Goal: Check status

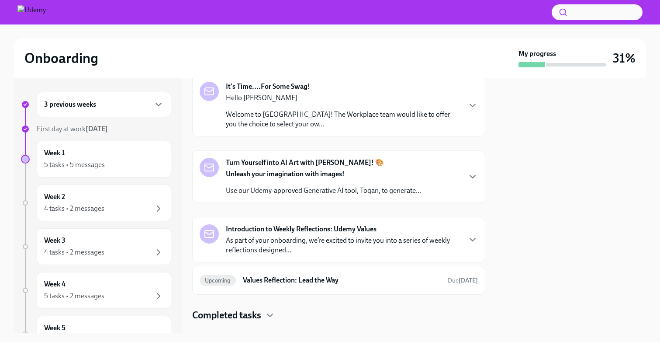
scroll to position [256, 0]
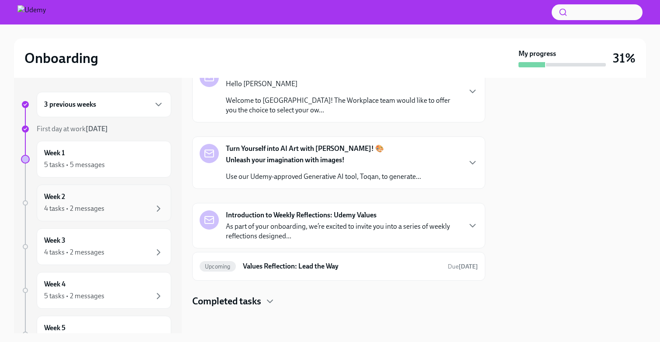
click at [105, 208] on div "4 tasks • 2 messages" at bounding box center [104, 208] width 120 height 10
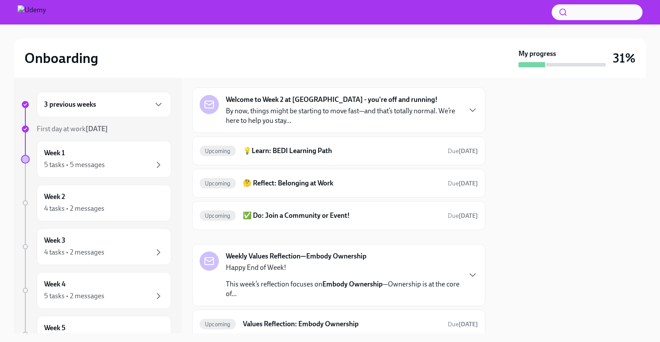
scroll to position [64, 0]
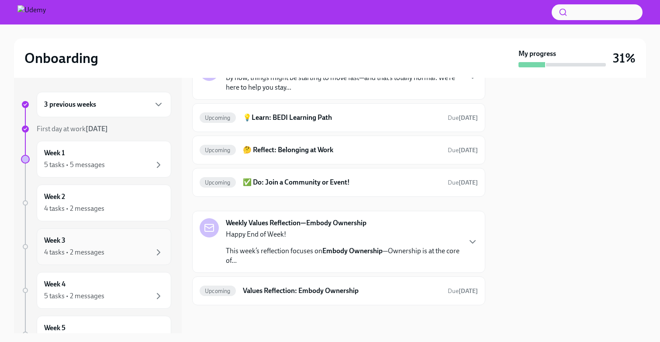
click at [121, 245] on div "Week 3 4 tasks • 2 messages" at bounding box center [104, 247] width 120 height 22
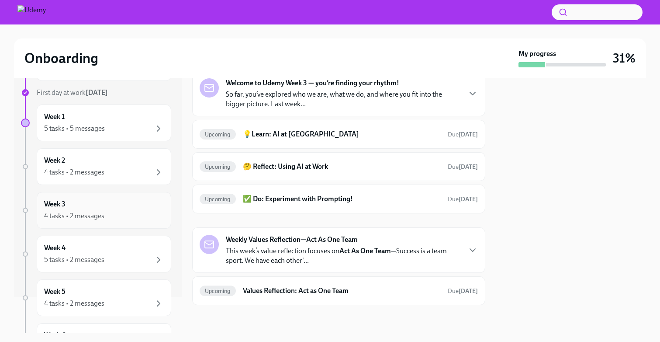
scroll to position [38, 0]
click at [120, 252] on div "Week 4 5 tasks • 2 messages" at bounding box center [104, 253] width 120 height 22
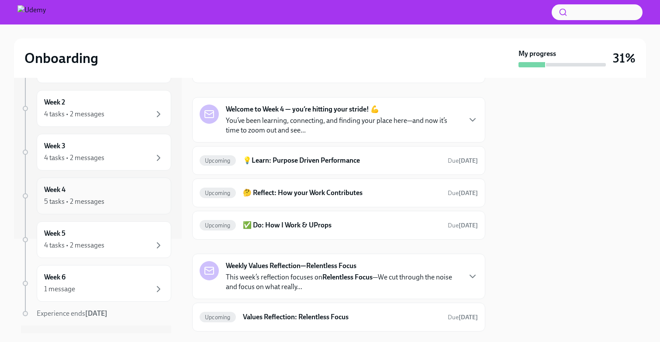
scroll to position [115, 0]
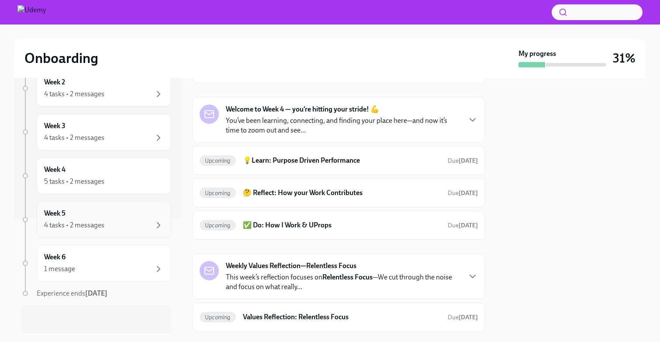
click at [113, 212] on div "Week 5 4 tasks • 2 messages" at bounding box center [104, 220] width 120 height 22
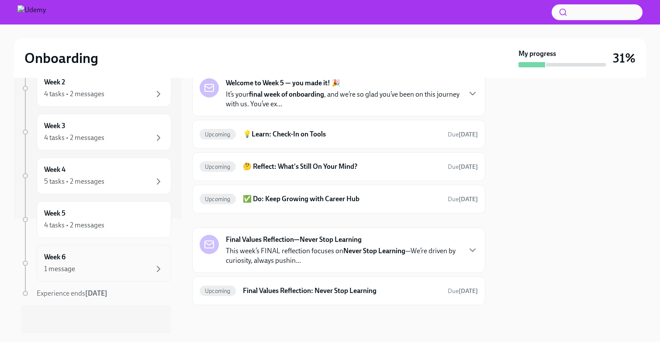
click at [106, 263] on div "Week 6 1 message" at bounding box center [104, 263] width 120 height 22
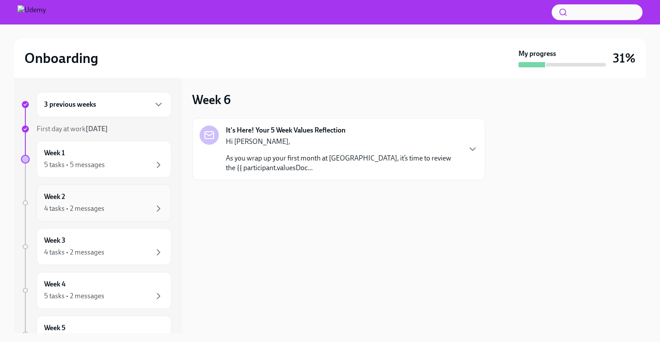
click at [104, 203] on div "4 tasks • 2 messages" at bounding box center [104, 208] width 120 height 10
